Goal: Transaction & Acquisition: Book appointment/travel/reservation

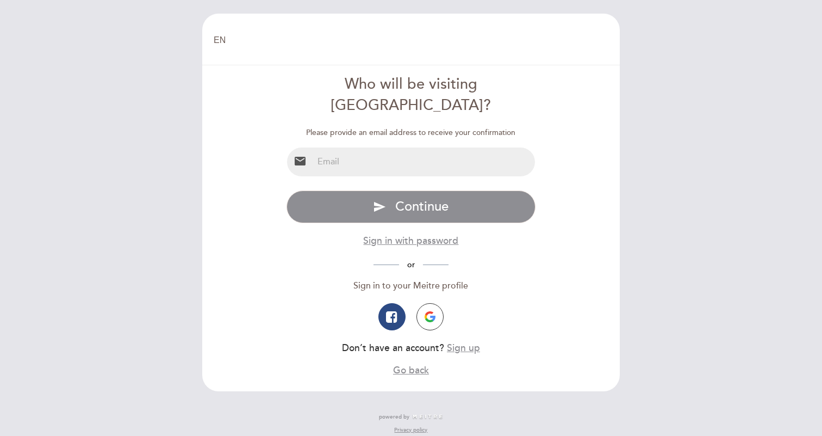
click at [441, 147] on input "email" at bounding box center [424, 161] width 222 height 29
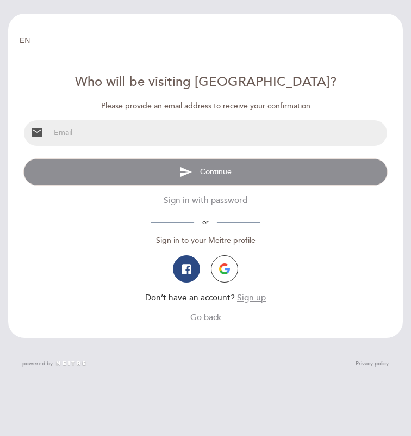
click at [197, 314] on button "Go back" at bounding box center [205, 318] width 31 height 12
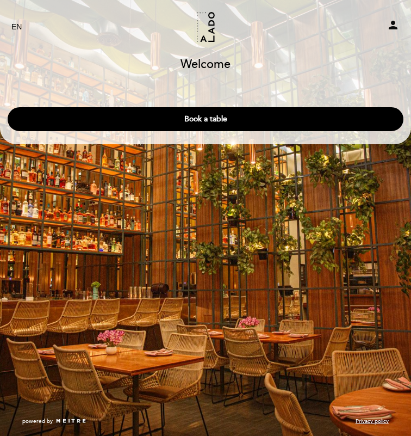
click at [248, 120] on button "Book a table" at bounding box center [206, 119] width 396 height 24
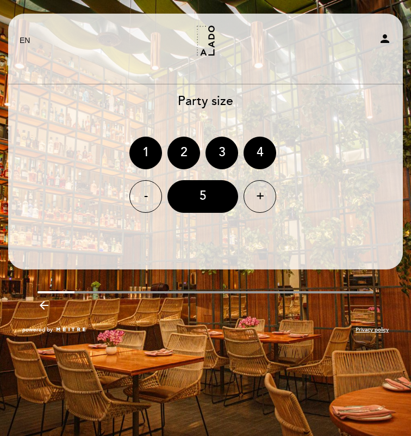
click at [251, 199] on div "+" at bounding box center [260, 196] width 33 height 33
click at [259, 194] on div "+" at bounding box center [260, 196] width 33 height 33
click at [197, 199] on div "7" at bounding box center [203, 196] width 71 height 33
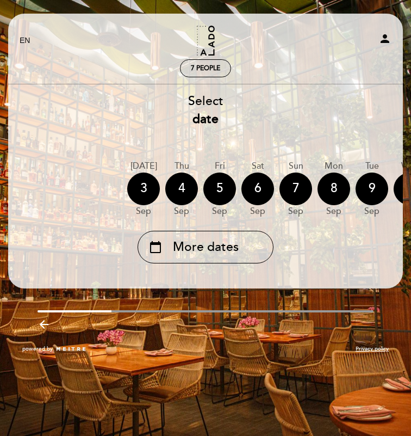
click at [140, 200] on div "3" at bounding box center [143, 188] width 33 height 33
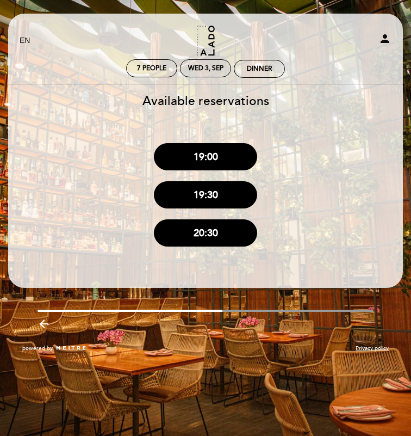
click at [192, 157] on button "19:00" at bounding box center [205, 156] width 103 height 27
